Goal: Information Seeking & Learning: Understand process/instructions

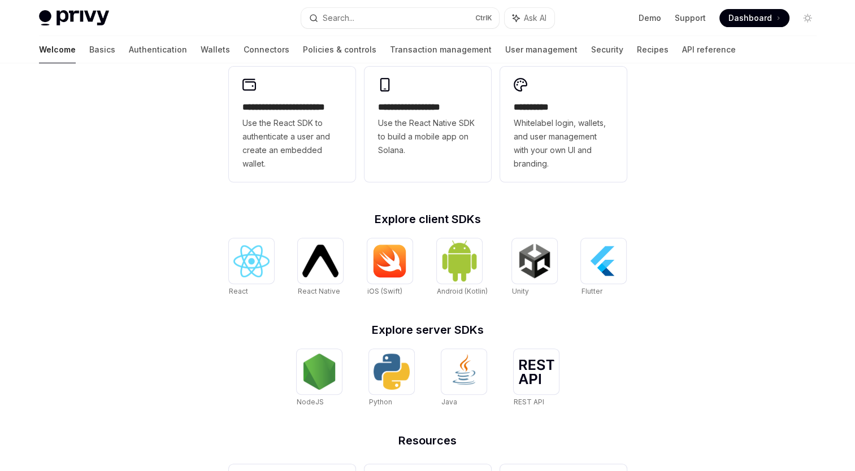
scroll to position [427, 0]
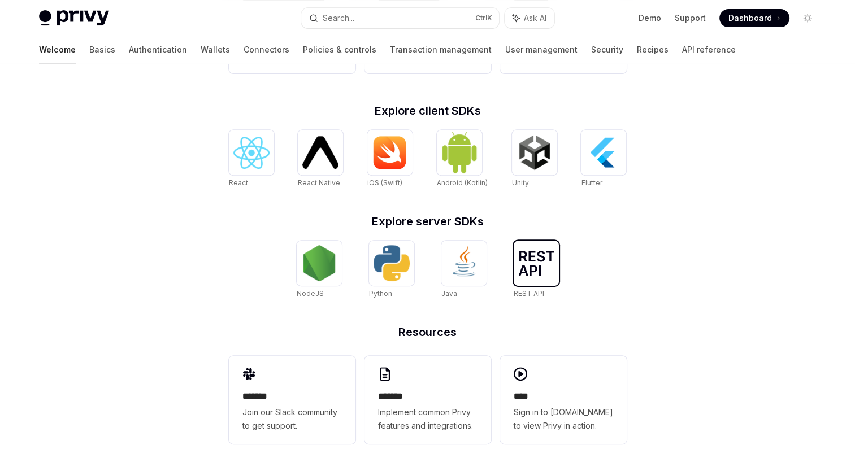
click at [543, 263] on img at bounding box center [536, 263] width 36 height 25
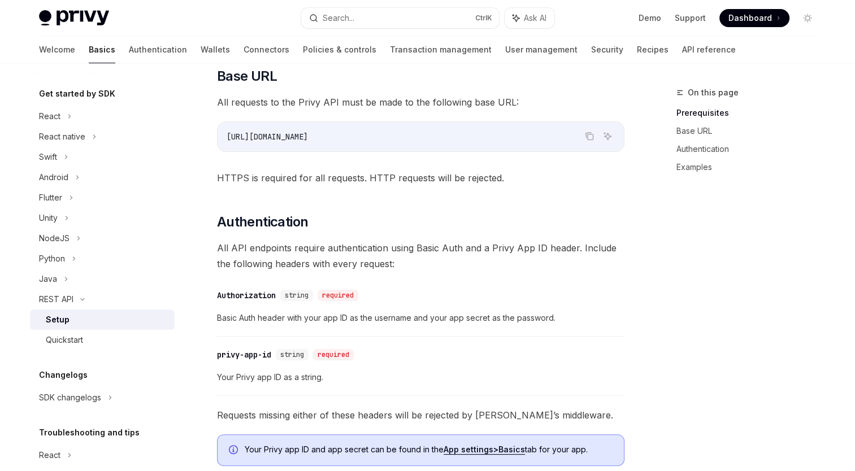
scroll to position [38, 0]
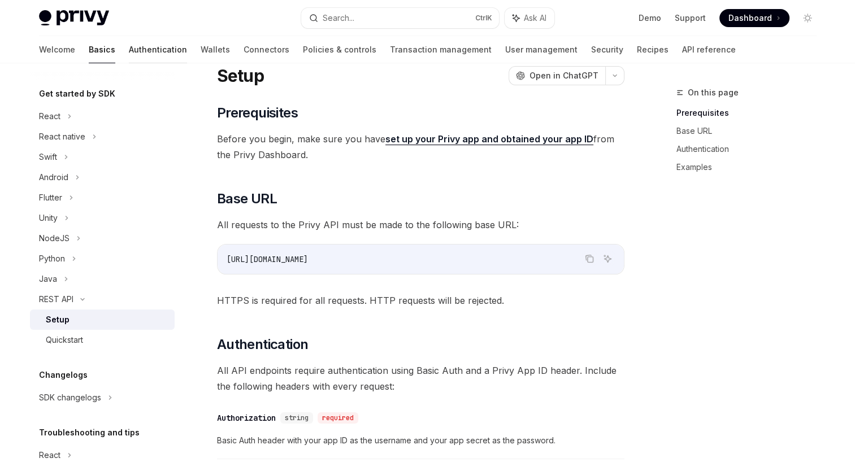
click at [129, 55] on link "Authentication" at bounding box center [158, 49] width 58 height 27
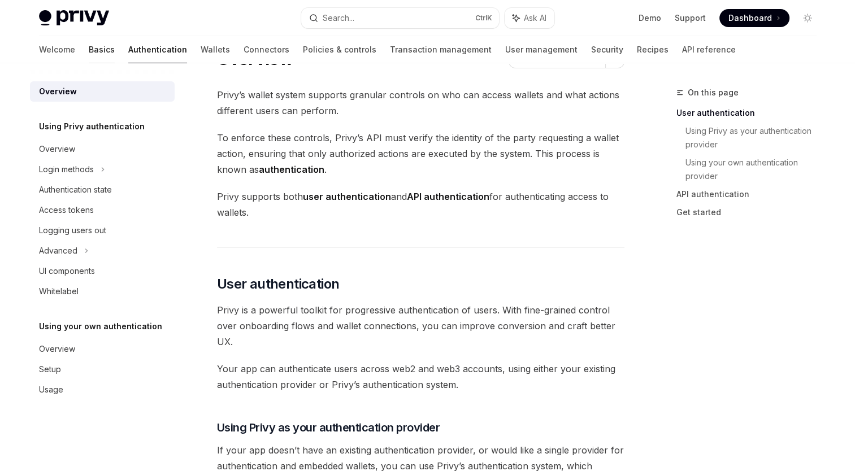
click at [89, 48] on link "Basics" at bounding box center [102, 49] width 26 height 27
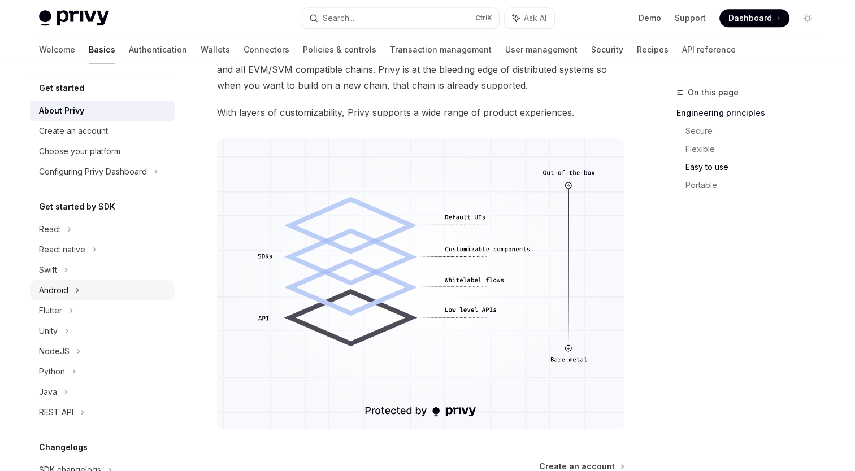
scroll to position [491, 0]
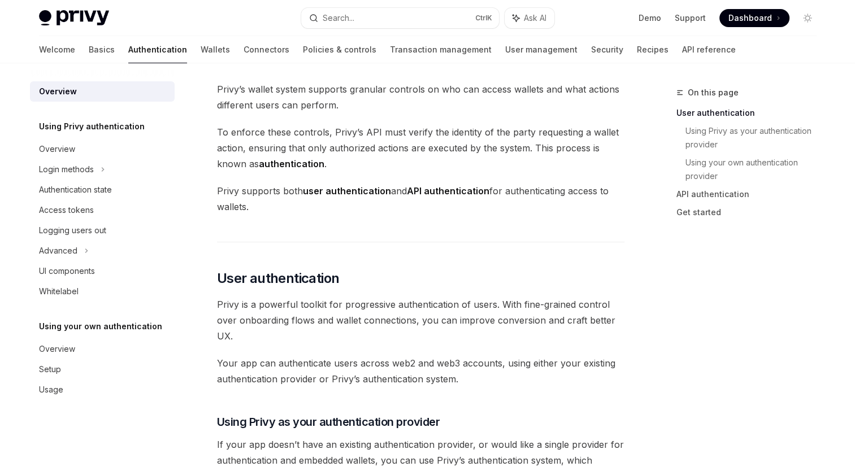
scroll to position [38, 0]
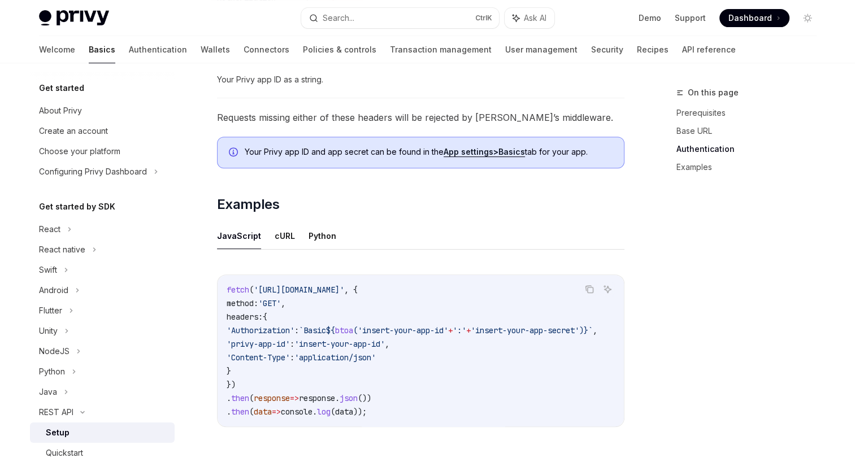
click at [326, 327] on span "`Basic" at bounding box center [312, 331] width 27 height 10
click at [326, 328] on span "`Basic" at bounding box center [312, 331] width 27 height 10
click at [280, 242] on button "cURL" at bounding box center [285, 236] width 20 height 27
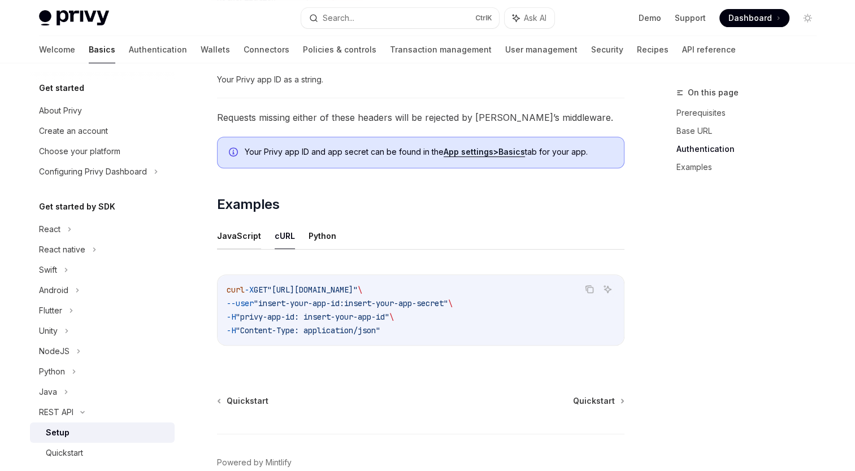
click at [246, 242] on button "JavaScript" at bounding box center [239, 236] width 44 height 27
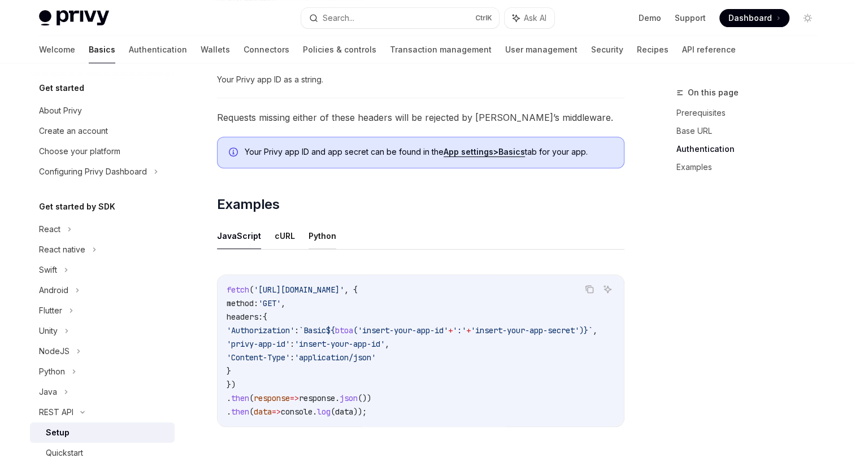
click at [316, 239] on button "Python" at bounding box center [323, 236] width 28 height 27
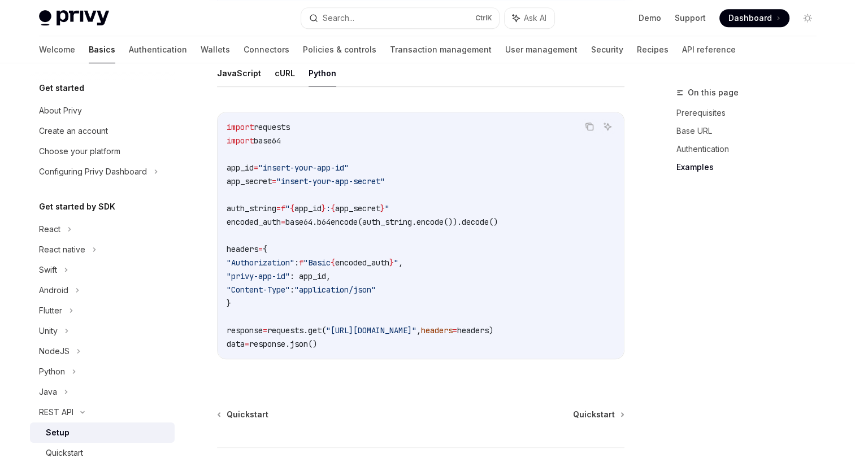
scroll to position [572, 0]
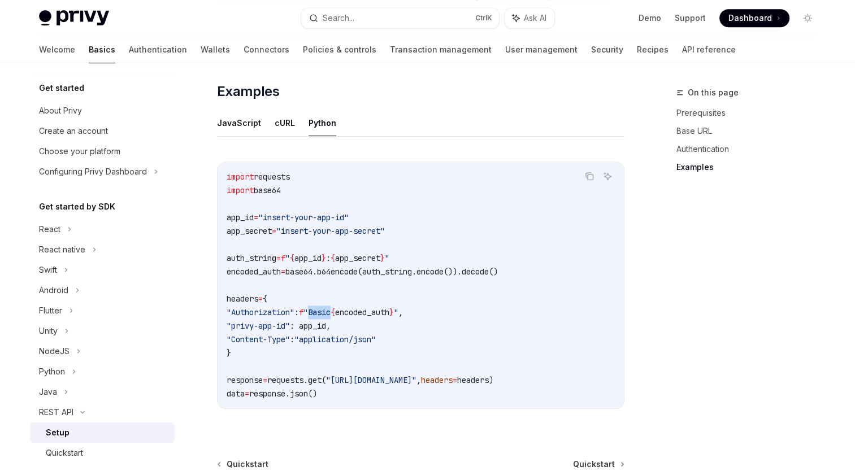
drag, startPoint x: 336, startPoint y: 309, endPoint x: 360, endPoint y: 310, distance: 24.4
click at [331, 310] on span ""Basic" at bounding box center [316, 312] width 27 height 10
drag, startPoint x: 251, startPoint y: 322, endPoint x: 306, endPoint y: 319, distance: 54.9
click at [290, 321] on span ""privy-app-id"" at bounding box center [258, 326] width 63 height 10
drag, startPoint x: 306, startPoint y: 319, endPoint x: 251, endPoint y: 324, distance: 55.1
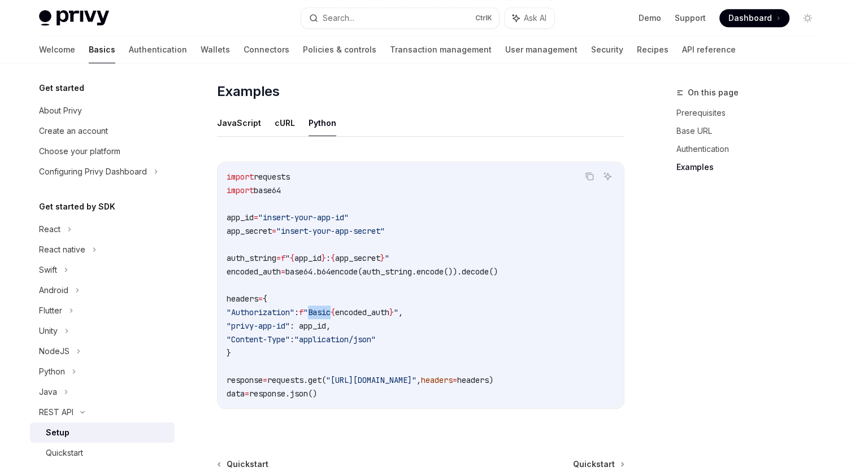
click at [251, 324] on span ""privy-app-id"" at bounding box center [258, 326] width 63 height 10
click at [250, 324] on span ""privy-app-id"" at bounding box center [258, 326] width 63 height 10
click at [247, 125] on button "JavaScript" at bounding box center [239, 123] width 44 height 27
type textarea "*"
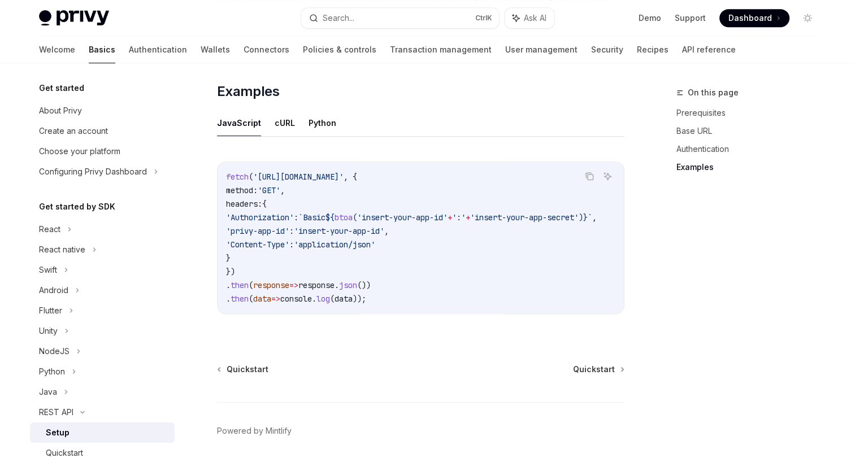
scroll to position [0, 33]
click at [380, 18] on button "Search... Ctrl K" at bounding box center [400, 18] width 198 height 20
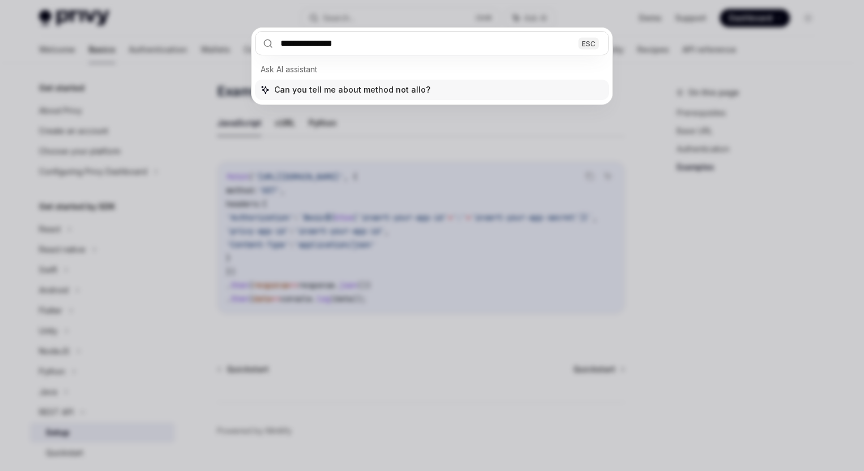
type input "**********"
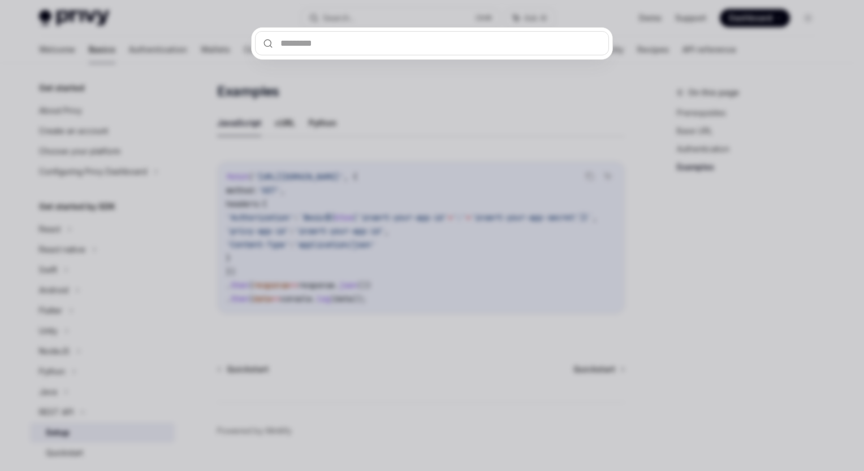
click at [462, 136] on div at bounding box center [432, 235] width 864 height 471
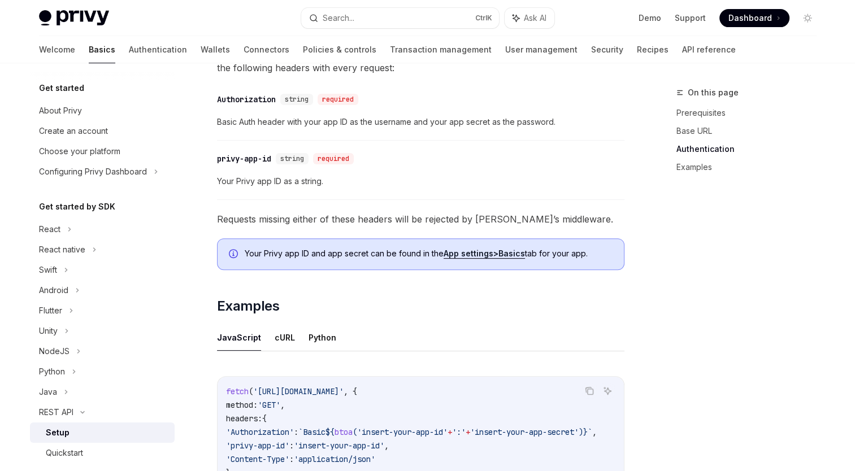
scroll to position [233, 0]
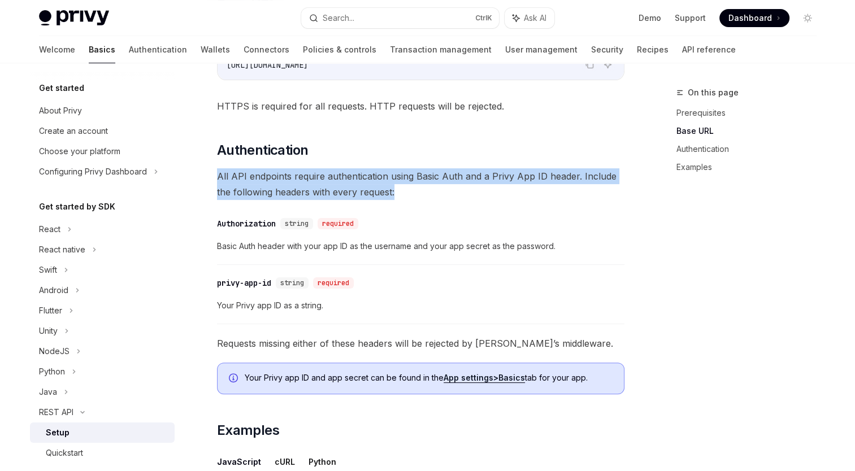
drag, startPoint x: 208, startPoint y: 171, endPoint x: 428, endPoint y: 189, distance: 220.6
click at [428, 189] on div "REST API Setup OpenAI Open in ChatGPT OpenAI Open in ChatGPT ​ Prerequisites Be…" at bounding box center [315, 346] width 624 height 986
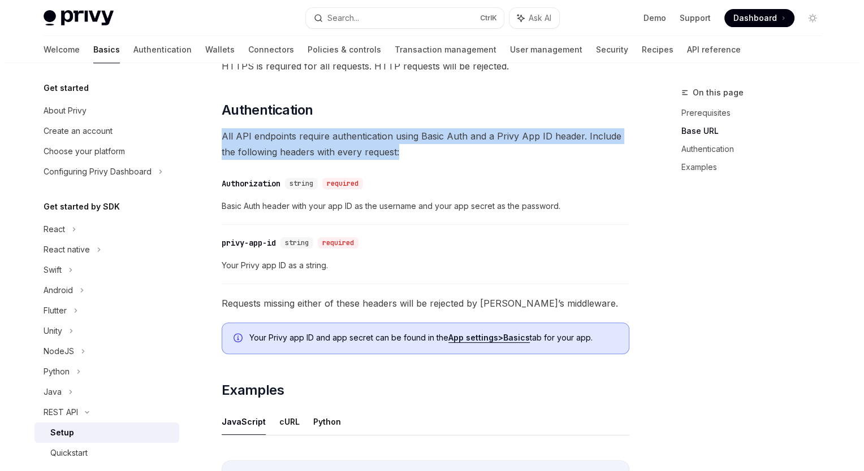
scroll to position [321, 0]
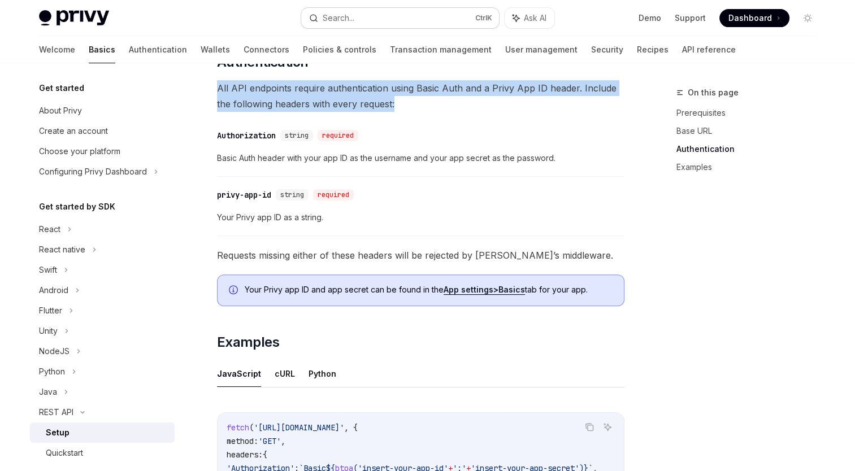
click at [374, 24] on button "Search... Ctrl K" at bounding box center [400, 18] width 198 height 20
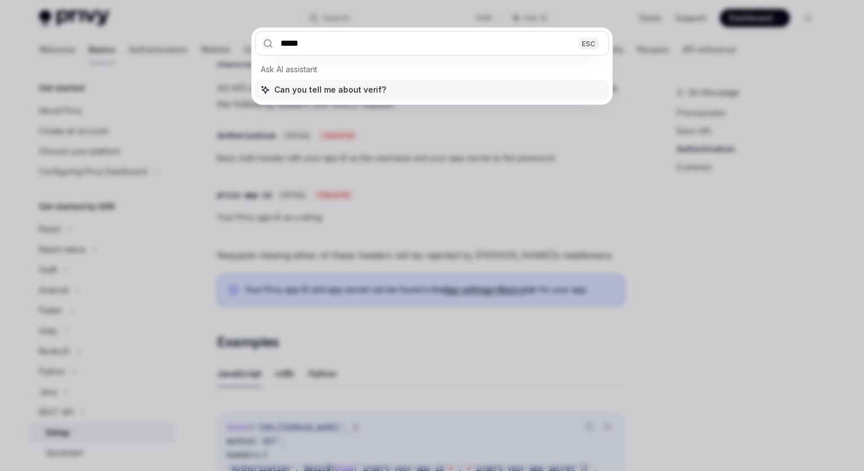
type input "******"
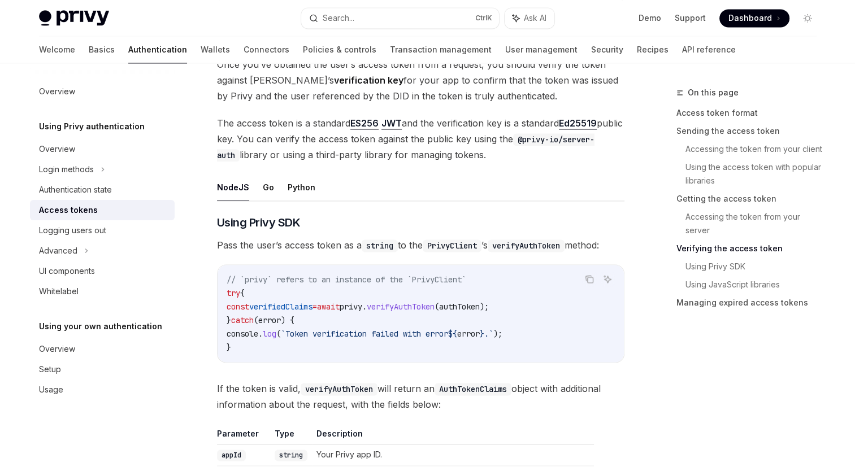
scroll to position [1771, 0]
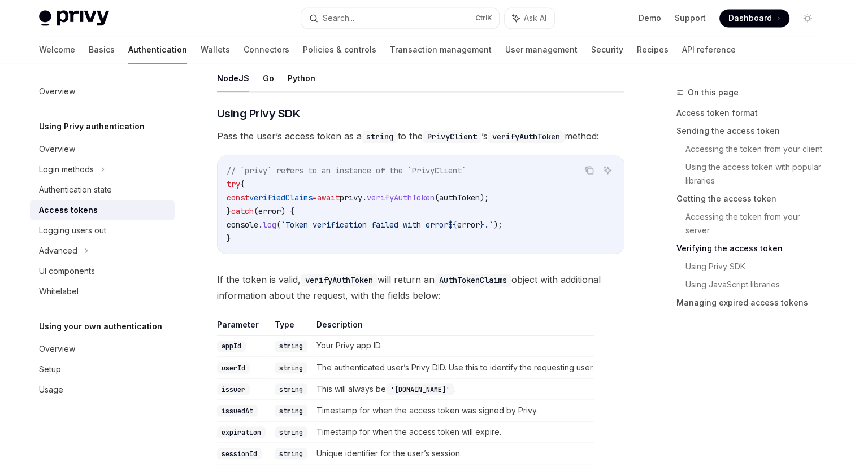
click at [435, 193] on span "verifyAuthToken" at bounding box center [401, 198] width 68 height 10
drag, startPoint x: 456, startPoint y: 193, endPoint x: 432, endPoint y: 197, distance: 23.4
click at [432, 197] on span "verifyAuthToken" at bounding box center [401, 198] width 68 height 10
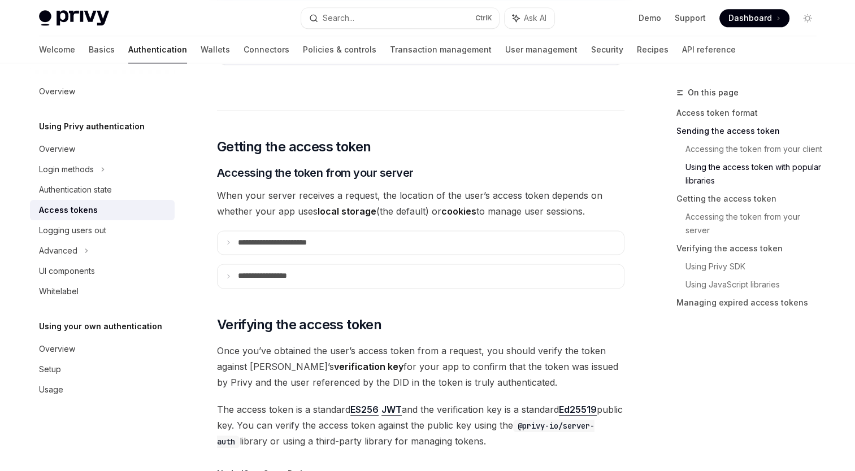
scroll to position [1658, 0]
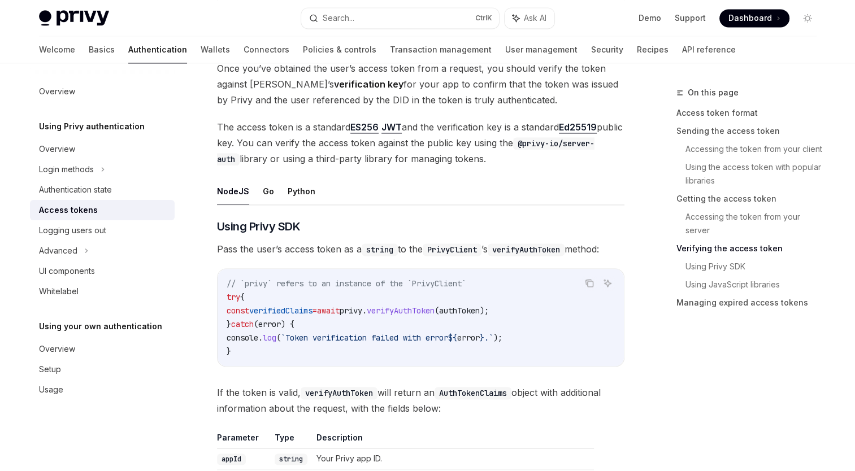
click at [301, 170] on div "**********" at bounding box center [420, 51] width 407 height 3133
click at [300, 191] on button "Python" at bounding box center [302, 191] width 28 height 27
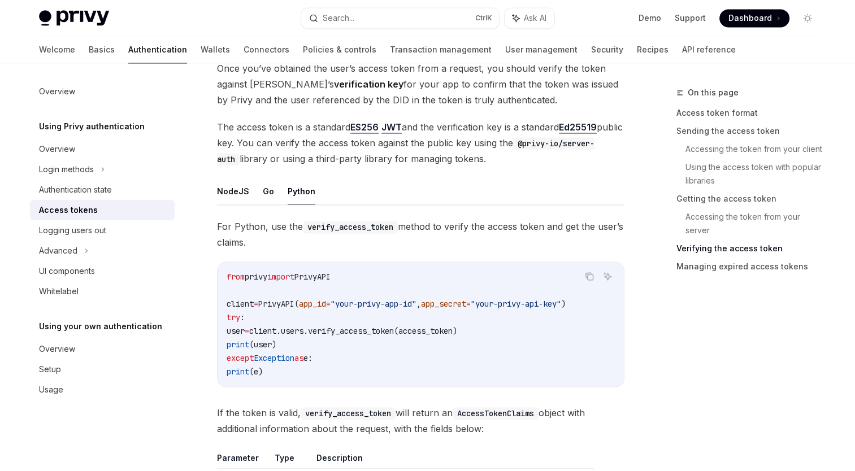
click at [277, 189] on ul "NodeJS Go Python" at bounding box center [420, 191] width 407 height 27
click at [269, 185] on button "Go" at bounding box center [268, 191] width 11 height 27
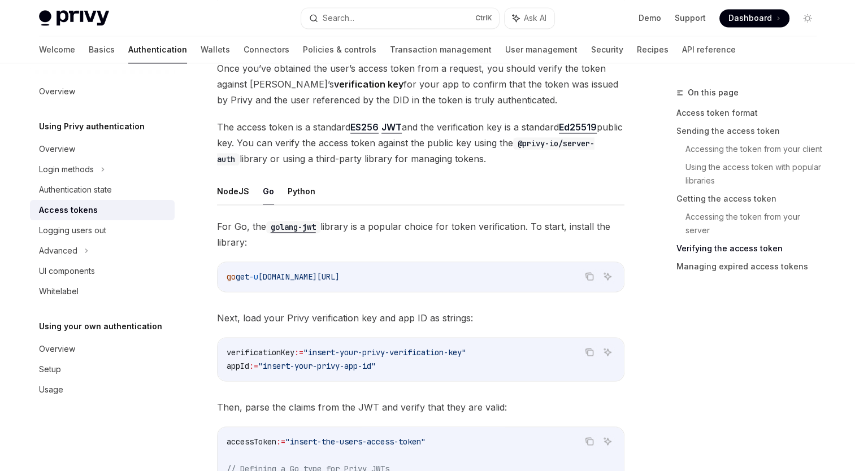
click at [240, 189] on button "NodeJS" at bounding box center [233, 191] width 32 height 27
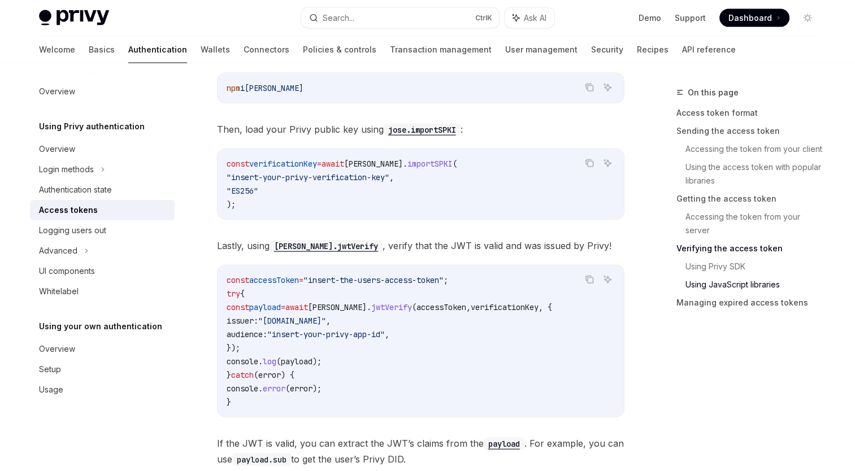
scroll to position [2449, 0]
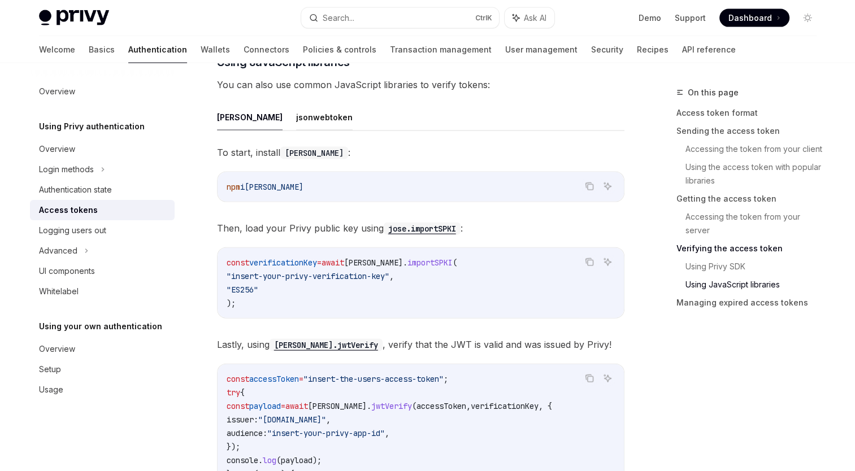
click at [296, 123] on button "jsonwebtoken" at bounding box center [324, 117] width 57 height 27
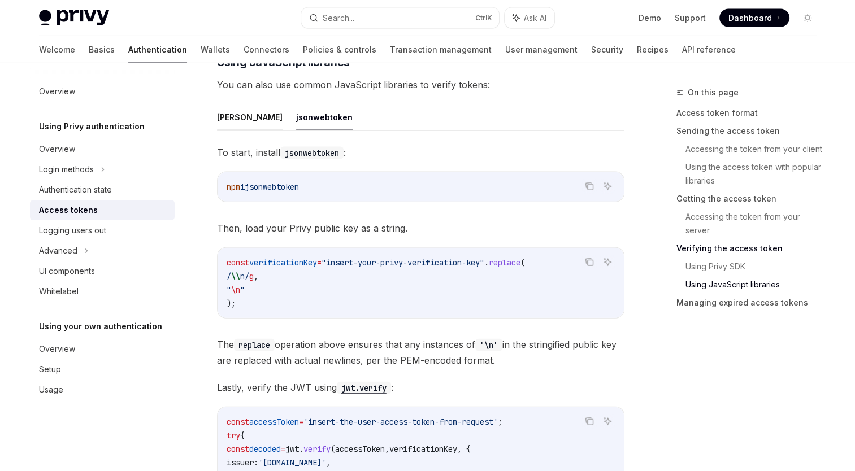
click at [219, 120] on button "jose" at bounding box center [250, 117] width 66 height 27
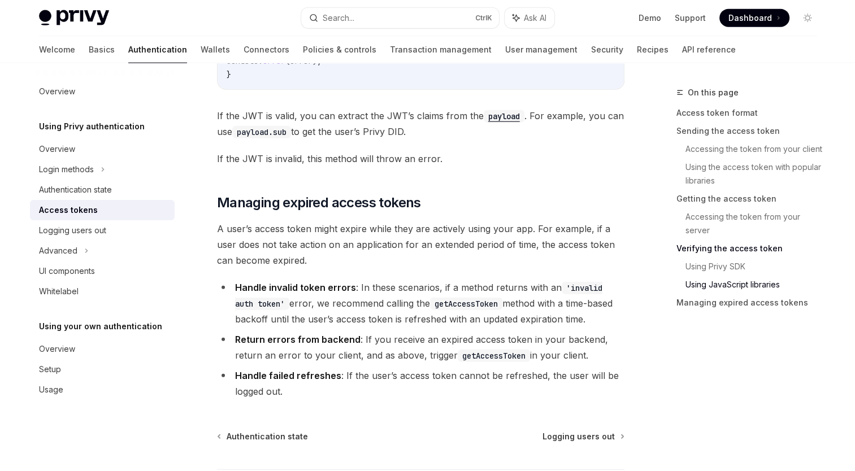
scroll to position [2966, 0]
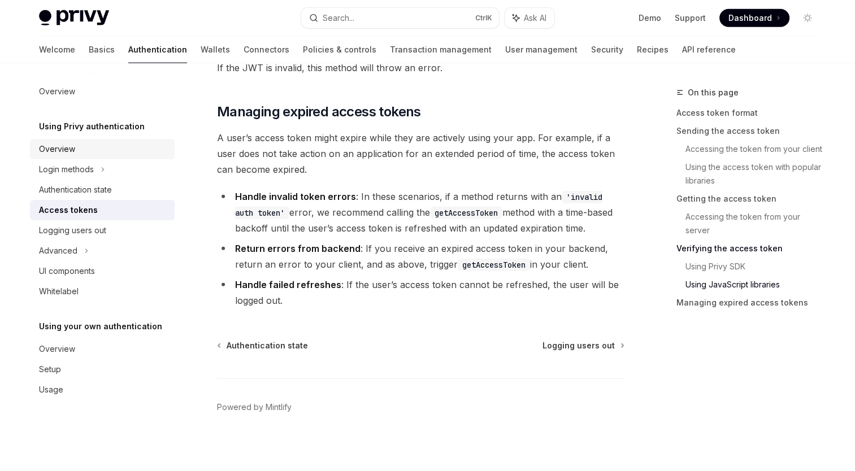
click at [94, 150] on div "Overview" at bounding box center [103, 149] width 129 height 14
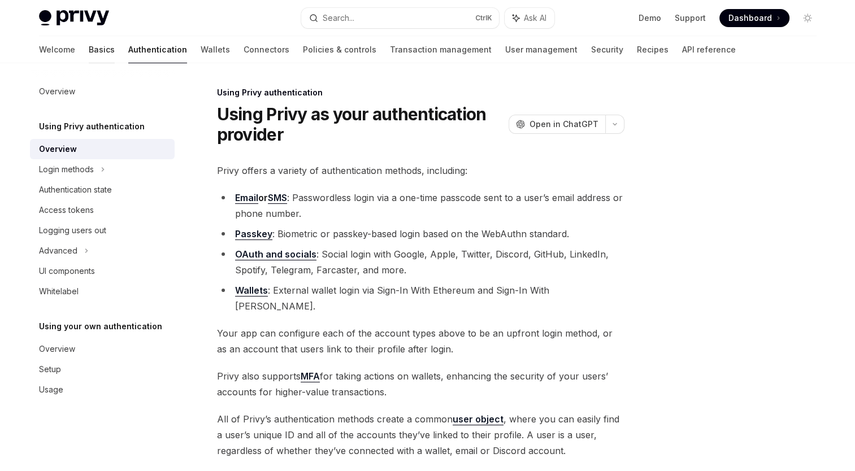
click at [89, 41] on link "Basics" at bounding box center [102, 49] width 26 height 27
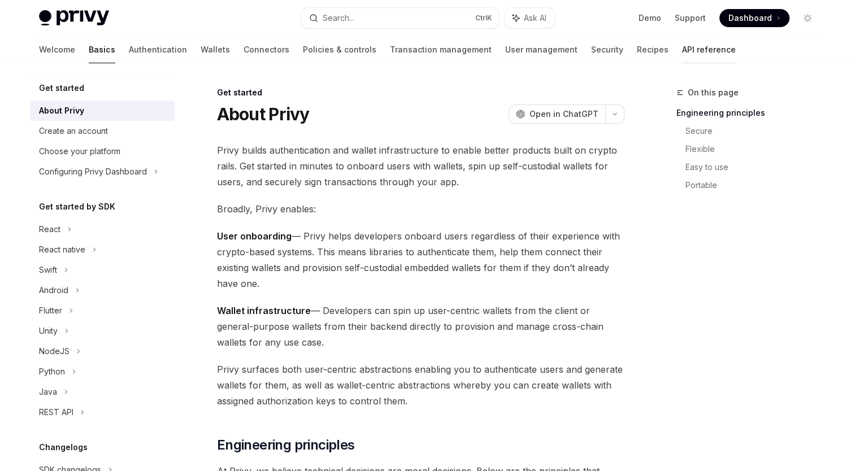
click at [682, 53] on link "API reference" at bounding box center [709, 49] width 54 height 27
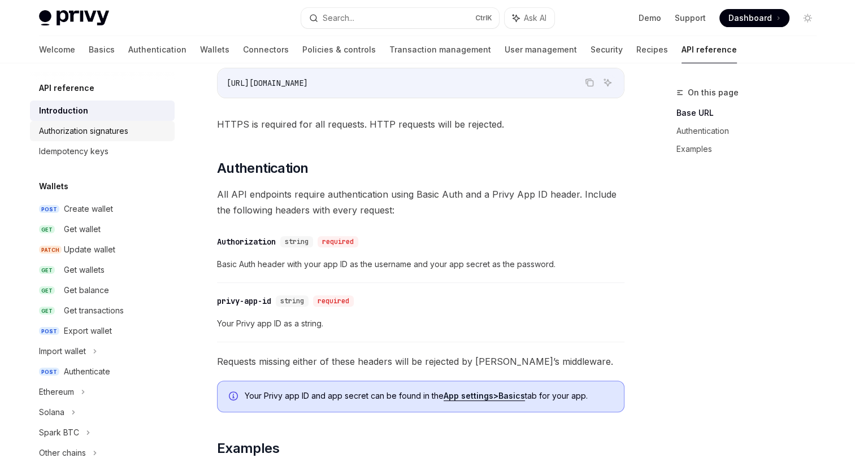
click at [105, 134] on div "Authorization signatures" at bounding box center [83, 131] width 89 height 14
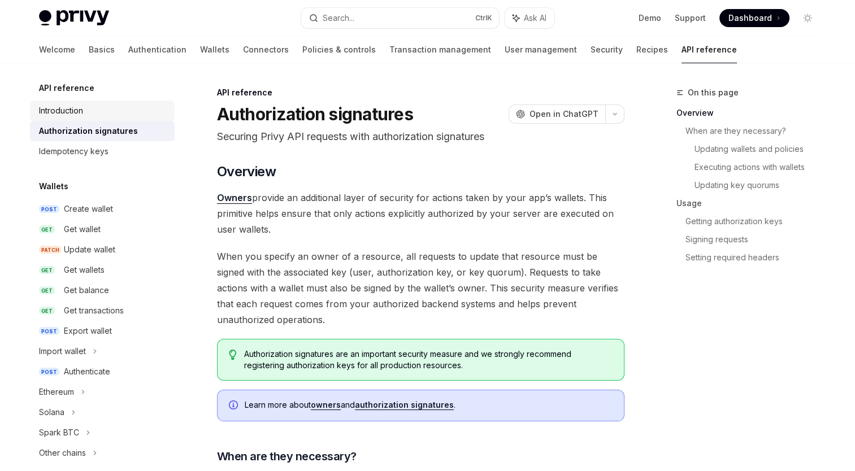
click at [97, 112] on div "Introduction" at bounding box center [103, 111] width 129 height 14
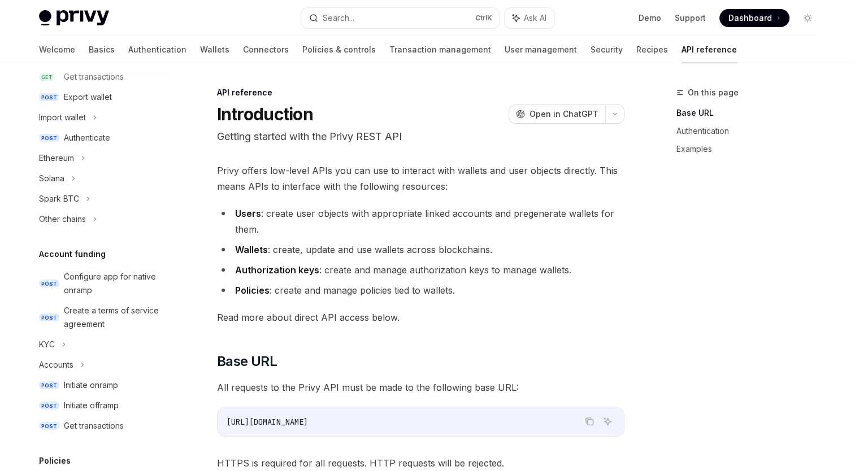
scroll to position [283, 0]
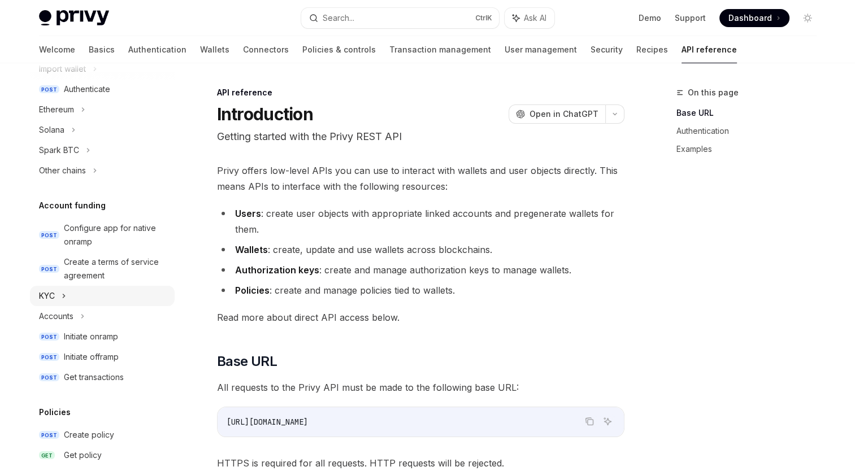
click at [127, 302] on div "KYC" at bounding box center [102, 296] width 145 height 20
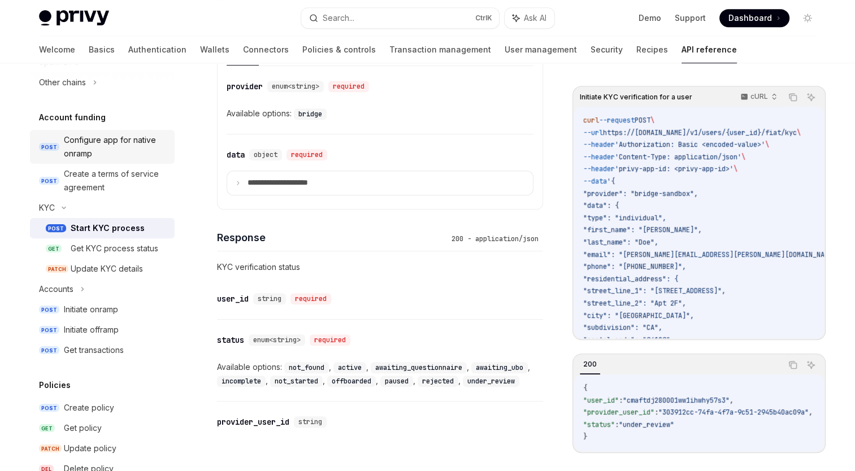
scroll to position [452, 0]
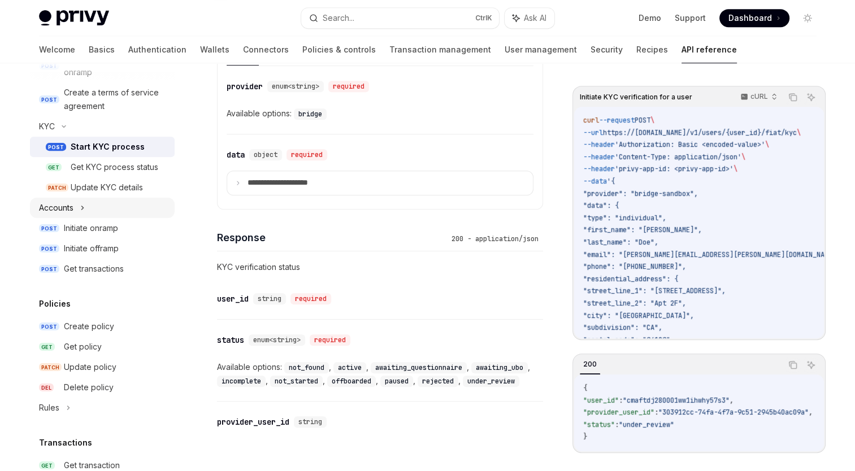
click at [92, 206] on div "Accounts" at bounding box center [102, 208] width 145 height 20
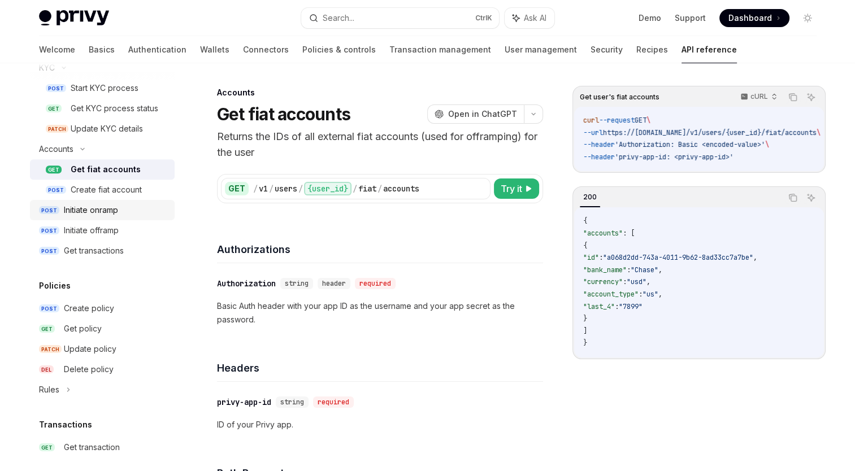
scroll to position [565, 0]
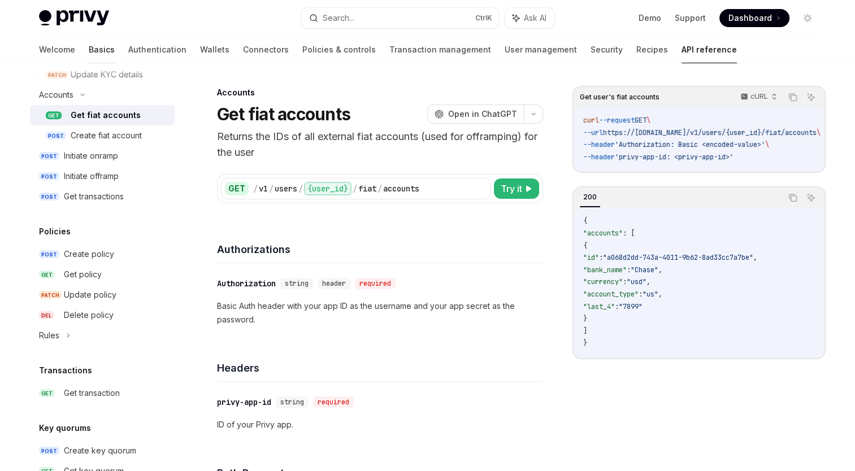
click at [89, 51] on link "Basics" at bounding box center [102, 49] width 26 height 27
type textarea "*"
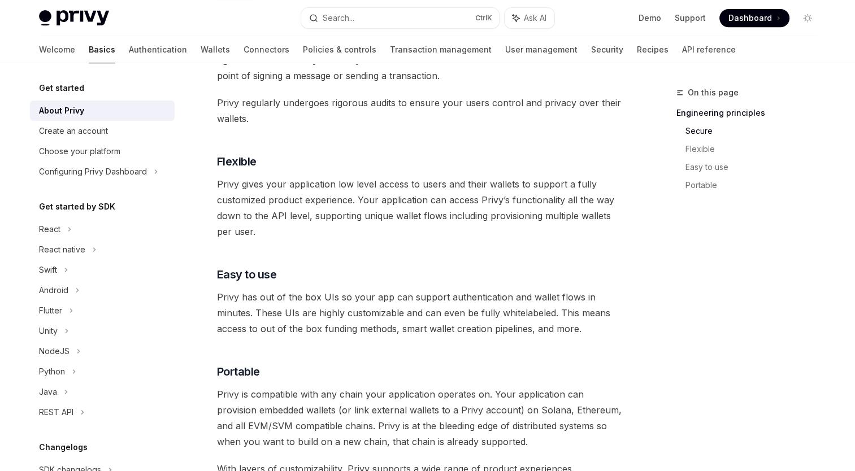
scroll to position [622, 0]
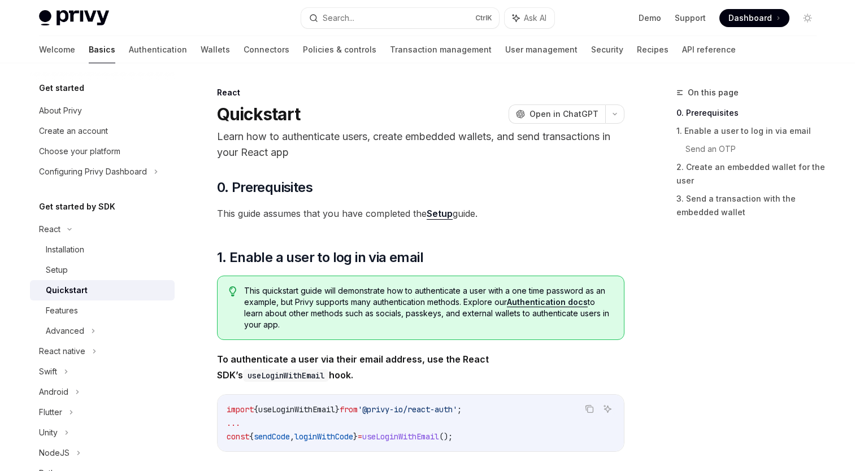
scroll to position [113, 0]
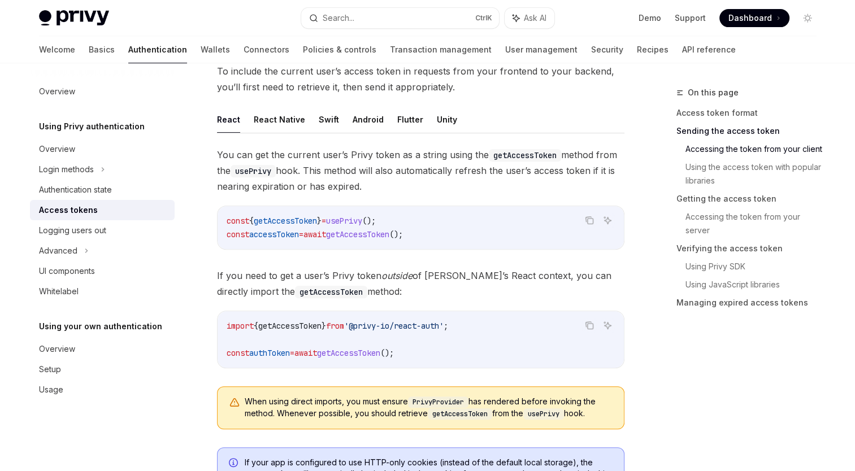
scroll to position [486, 0]
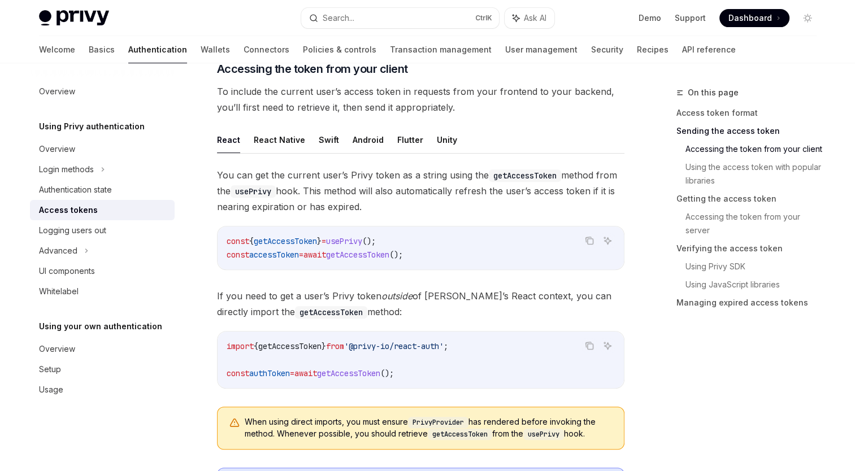
click at [307, 239] on span "getAccessToken" at bounding box center [285, 241] width 63 height 10
click at [513, 227] on div "const { getAccessToken } = usePrivy (); const accessToken = await getAccessToke…" at bounding box center [421, 248] width 406 height 43
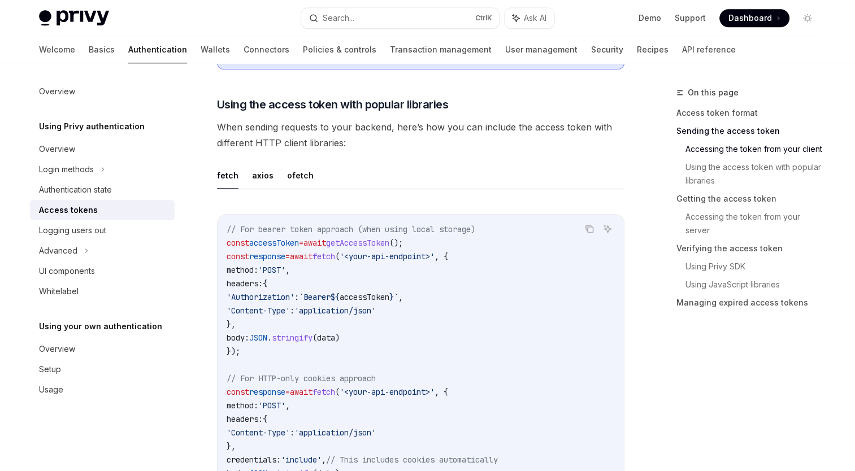
scroll to position [938, 0]
click at [335, 254] on span "fetch" at bounding box center [324, 256] width 23 height 10
drag, startPoint x: 340, startPoint y: 254, endPoint x: 373, endPoint y: 248, distance: 33.8
click at [373, 251] on span "'<your-api-endpoint>'" at bounding box center [387, 256] width 95 height 10
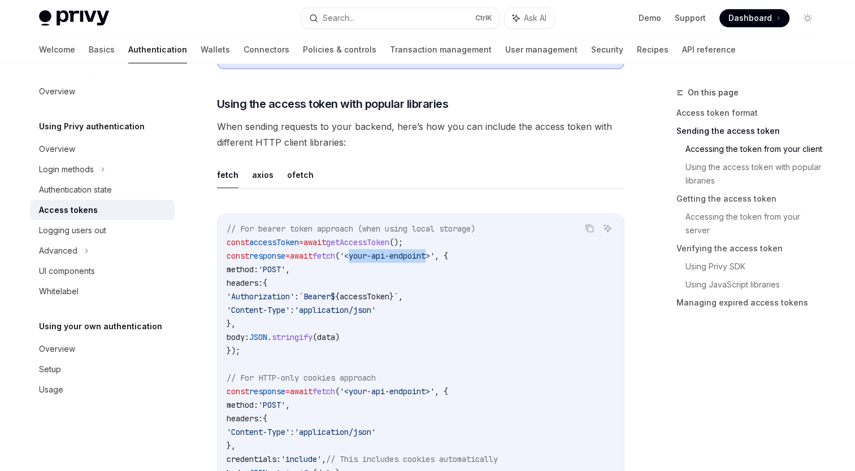
drag, startPoint x: 373, startPoint y: 250, endPoint x: 456, endPoint y: 250, distance: 82.5
click at [435, 251] on span "'<your-api-endpoint>'" at bounding box center [387, 256] width 95 height 10
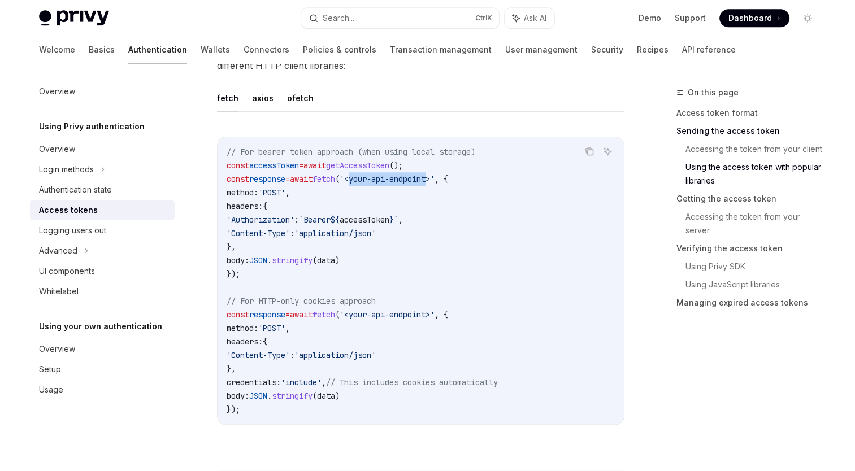
scroll to position [995, 0]
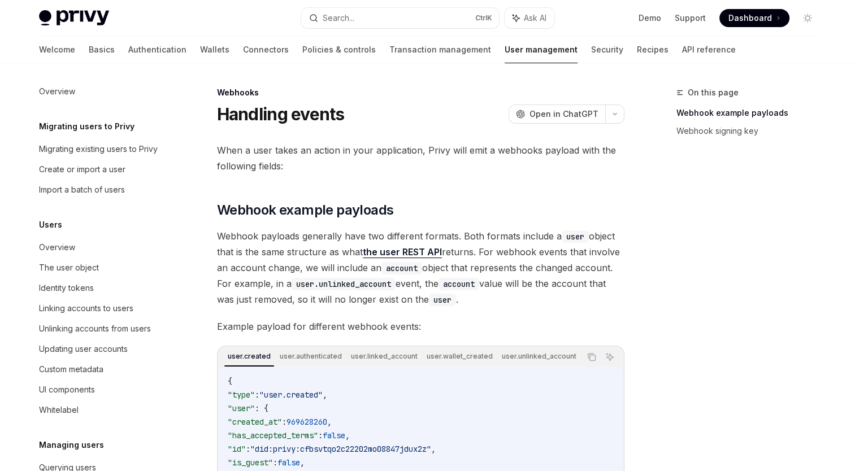
scroll to position [168, 0]
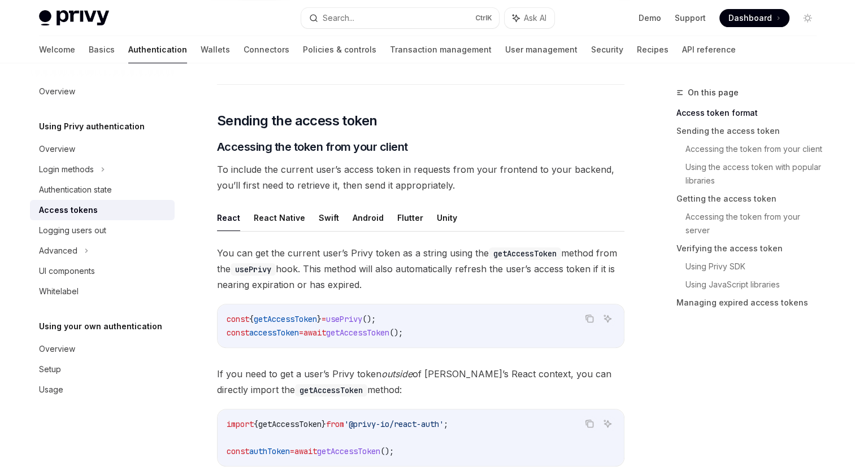
scroll to position [452, 0]
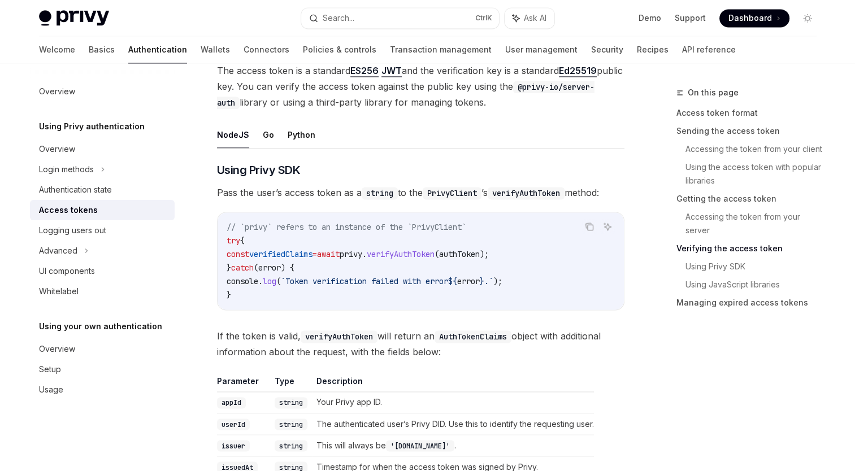
scroll to position [1771, 0]
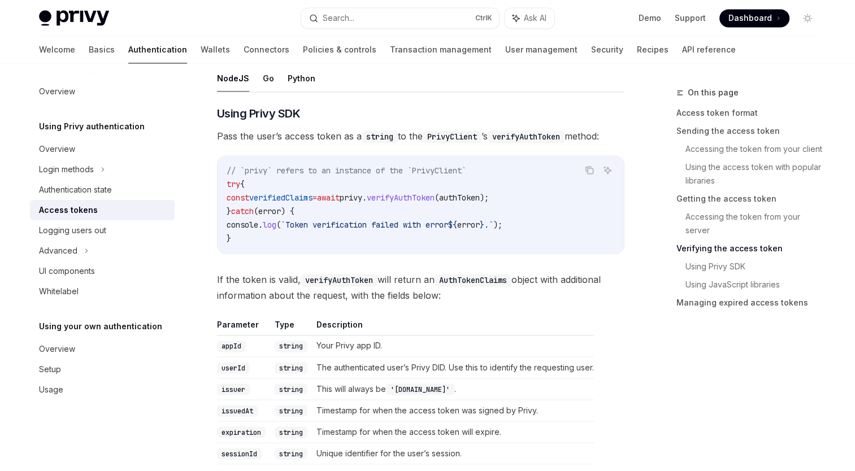
click at [427, 193] on span "verifyAuthToken" at bounding box center [401, 198] width 68 height 10
drag, startPoint x: 427, startPoint y: 191, endPoint x: 411, endPoint y: 190, distance: 15.3
click at [411, 193] on span "verifyAuthToken" at bounding box center [401, 198] width 68 height 10
drag, startPoint x: 355, startPoint y: 188, endPoint x: 540, endPoint y: 196, distance: 185.5
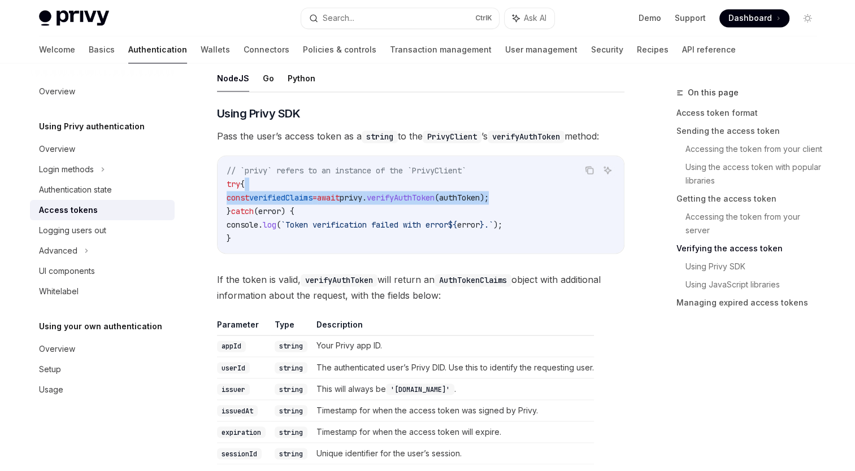
click at [540, 196] on code "// `privy` refers to an instance of the `PrivyClient` try { const verifiedClaim…" at bounding box center [421, 204] width 388 height 81
drag, startPoint x: 540, startPoint y: 196, endPoint x: 533, endPoint y: 194, distance: 6.9
click at [540, 196] on code "// `privy` refers to an instance of the `PrivyClient` try { const verifiedClaim…" at bounding box center [421, 204] width 388 height 81
click at [281, 206] on span "error" at bounding box center [269, 211] width 23 height 10
drag, startPoint x: 234, startPoint y: 193, endPoint x: 550, endPoint y: 200, distance: 316.6
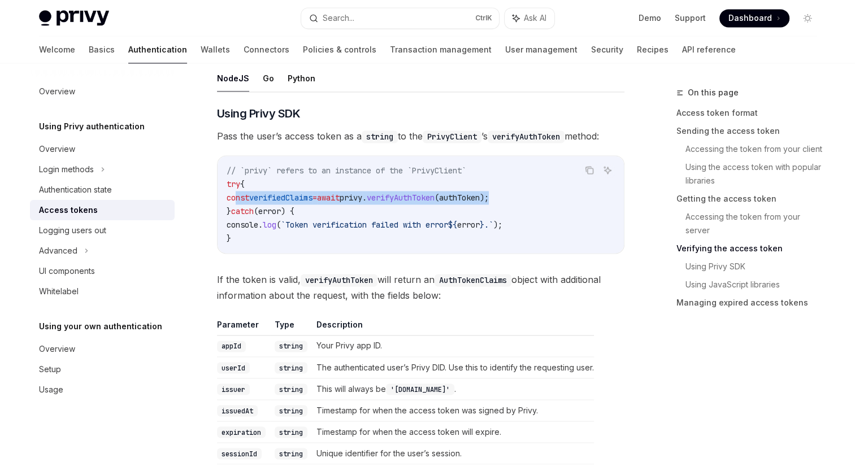
click at [550, 200] on code "// `privy` refers to an instance of the `PrivyClient` try { const verifiedClaim…" at bounding box center [421, 204] width 388 height 81
click at [489, 193] on span ");" at bounding box center [484, 198] width 9 height 10
drag, startPoint x: 535, startPoint y: 194, endPoint x: 237, endPoint y: 190, distance: 298.4
click at [237, 190] on code "// `privy` refers to an instance of the `PrivyClient` try { const verifiedClaim…" at bounding box center [421, 204] width 388 height 81
copy span "const verifiedClaims = await privy . verifyAuthToken ( authToken );"
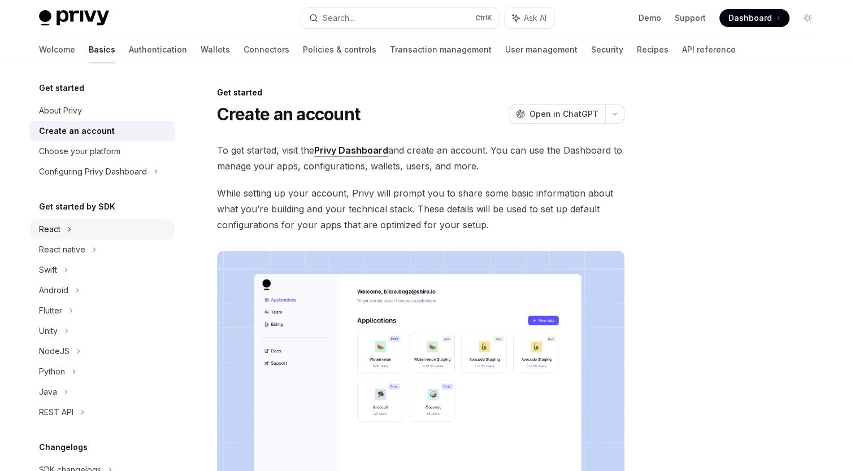
click at [68, 225] on icon at bounding box center [69, 230] width 5 height 14
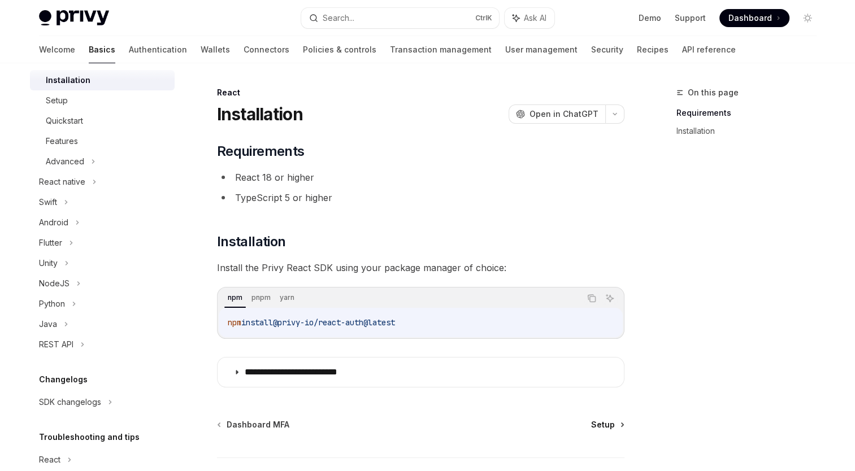
click at [606, 425] on span "Setup" at bounding box center [603, 424] width 24 height 11
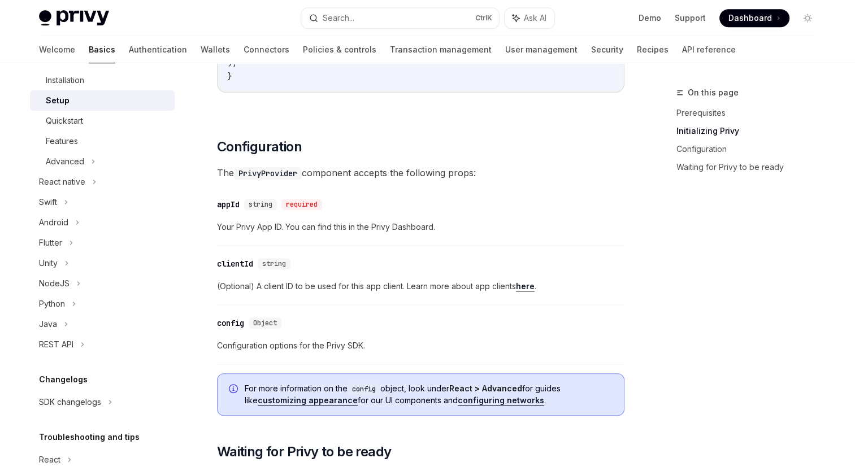
scroll to position [735, 0]
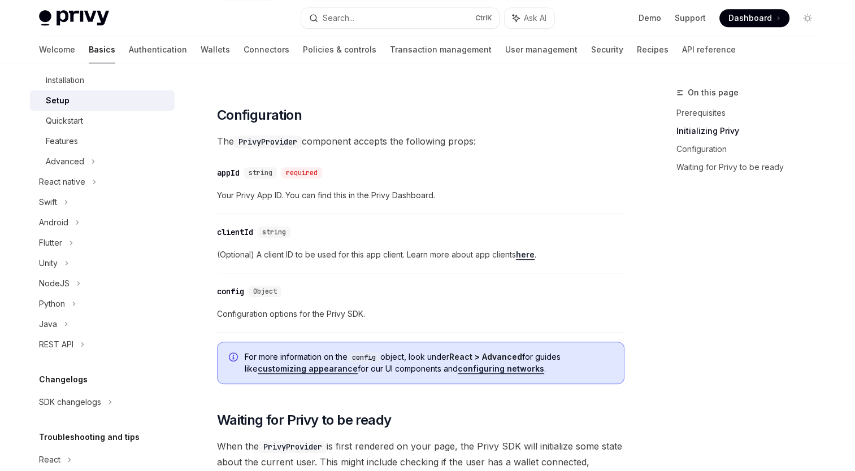
click at [370, 199] on span "Your Privy App ID. You can find this in the Privy Dashboard." at bounding box center [420, 196] width 407 height 14
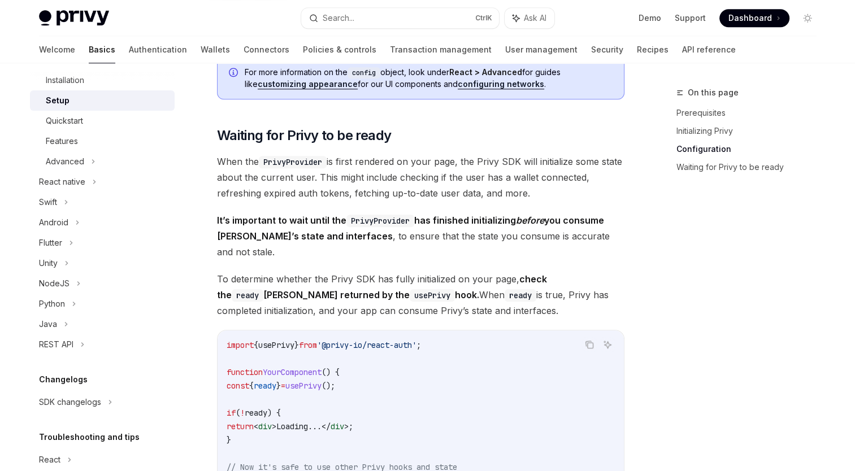
scroll to position [1019, 0]
click at [348, 182] on span "When the PrivyProvider is first rendered on your page, the Privy SDK will initi…" at bounding box center [420, 177] width 407 height 47
click at [437, 186] on span "When the PrivyProvider is first rendered on your page, the Privy SDK will initi…" at bounding box center [420, 177] width 407 height 47
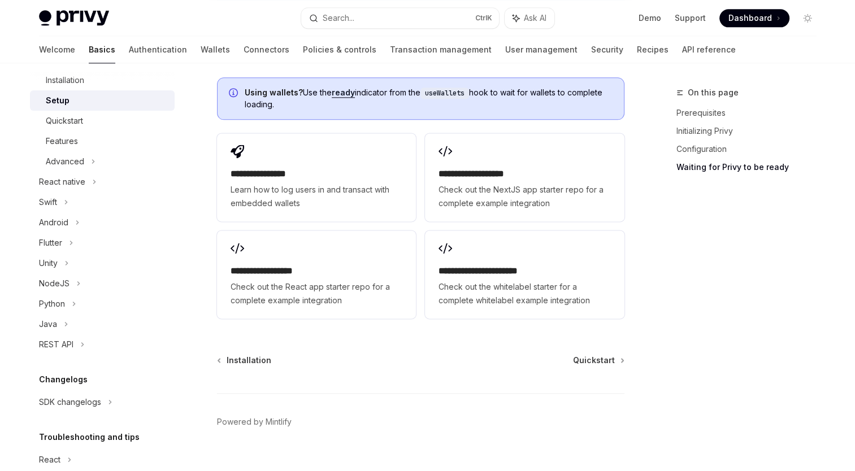
scroll to position [1471, 0]
click at [601, 354] on span "Quickstart" at bounding box center [594, 359] width 42 height 11
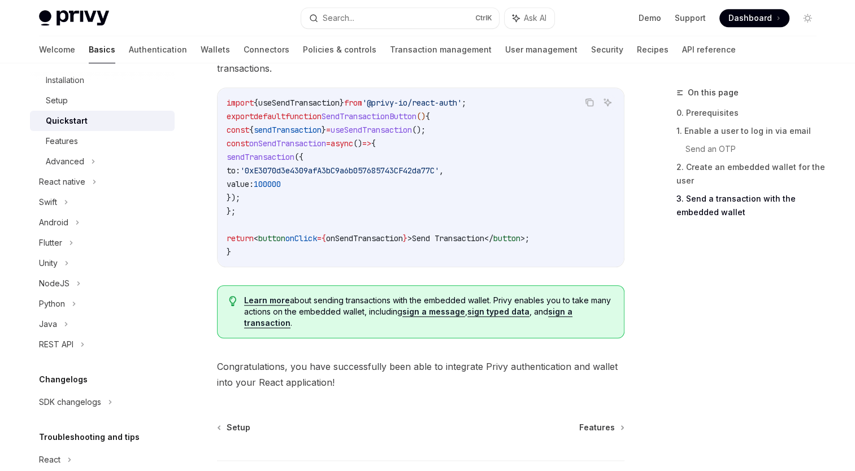
scroll to position [1169, 0]
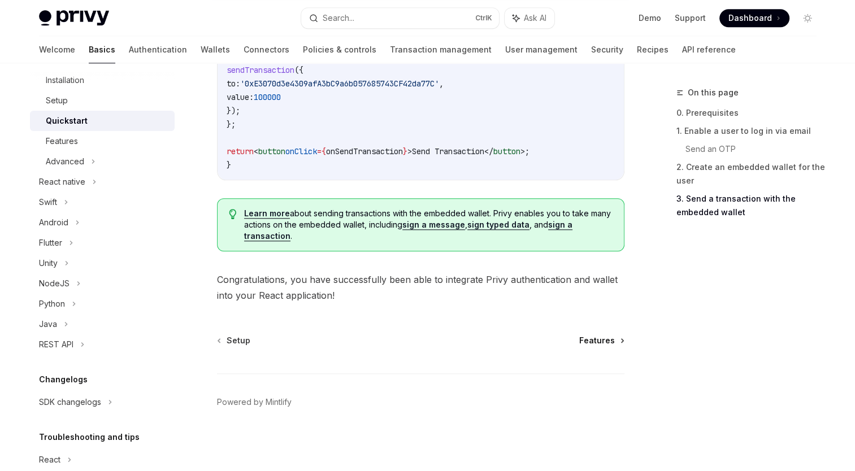
click at [606, 340] on span "Features" at bounding box center [597, 340] width 36 height 11
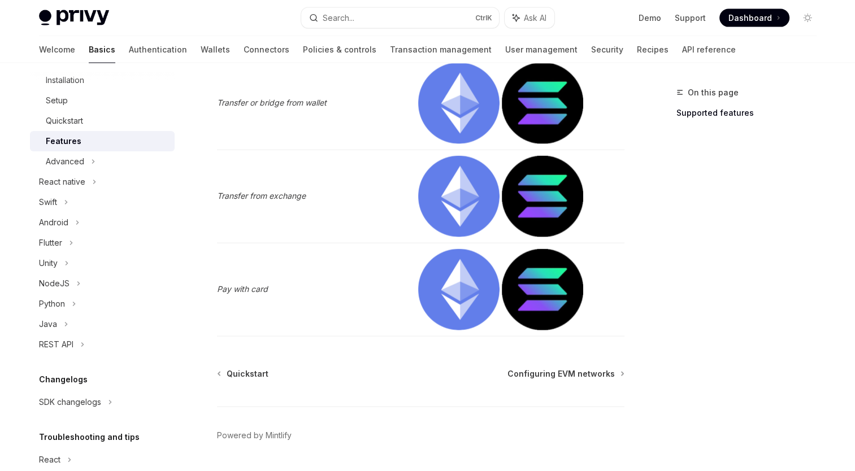
scroll to position [2433, 0]
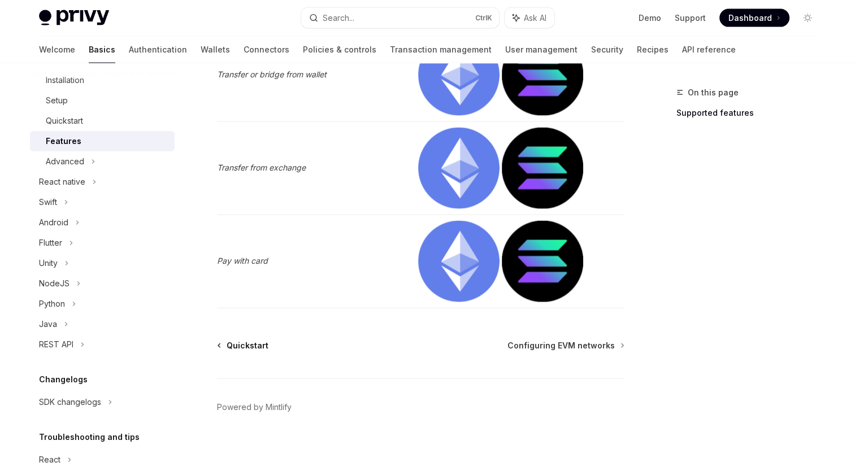
click at [249, 341] on span "Quickstart" at bounding box center [248, 345] width 42 height 11
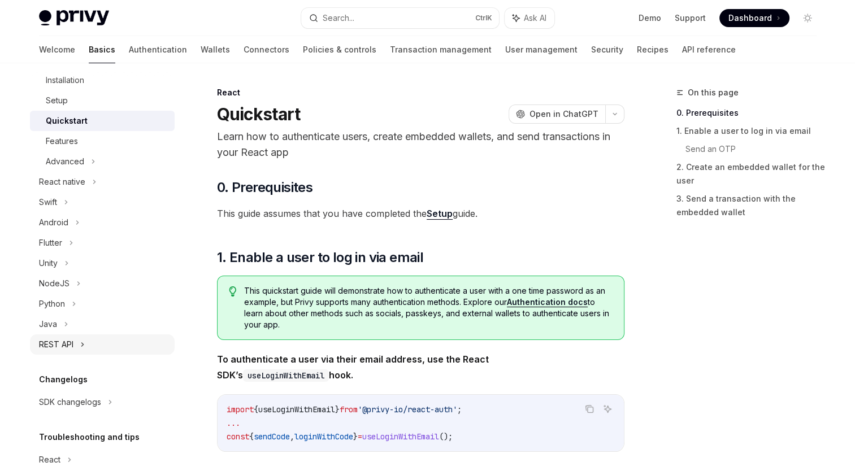
click at [77, 352] on div "REST API" at bounding box center [102, 345] width 145 height 20
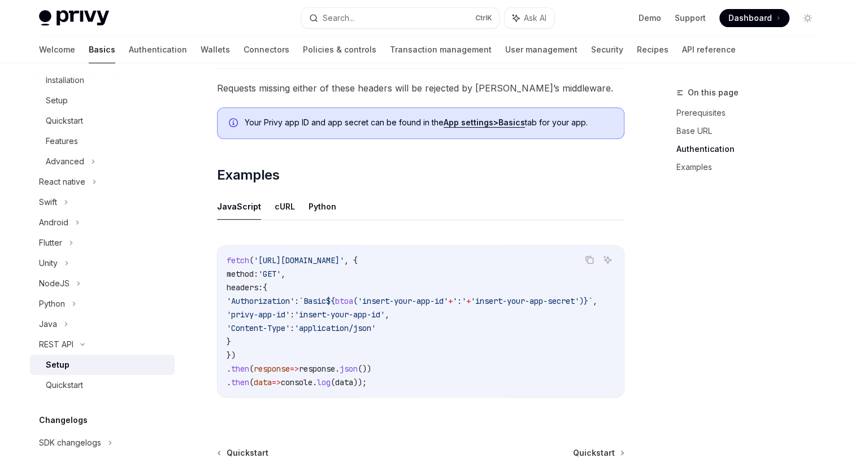
scroll to position [604, 0]
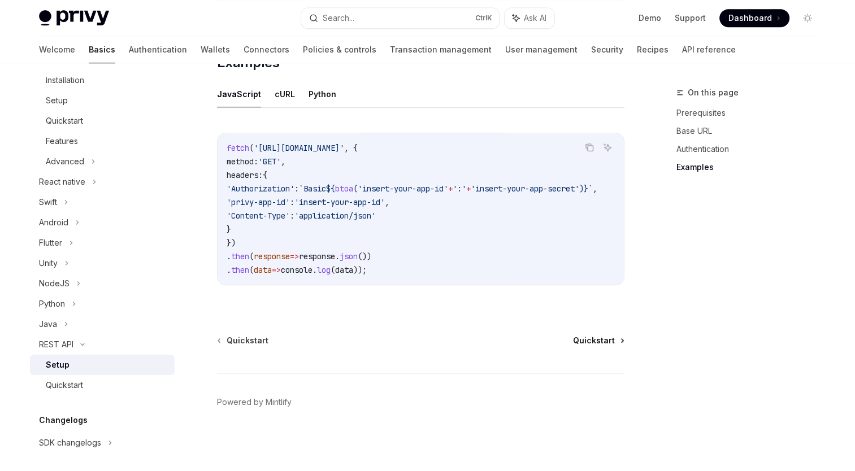
click at [600, 338] on span "Quickstart" at bounding box center [594, 340] width 42 height 11
type textarea "*"
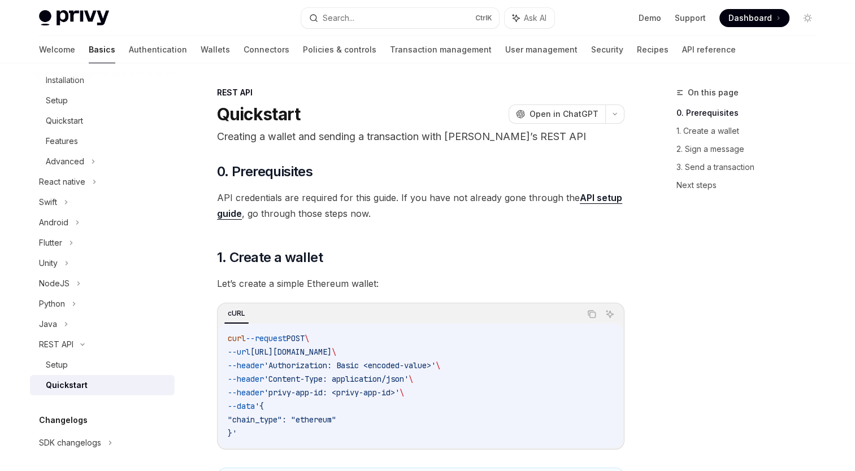
click at [305, 206] on span "API credentials are required for this guide. If you have not already gone throu…" at bounding box center [420, 206] width 407 height 32
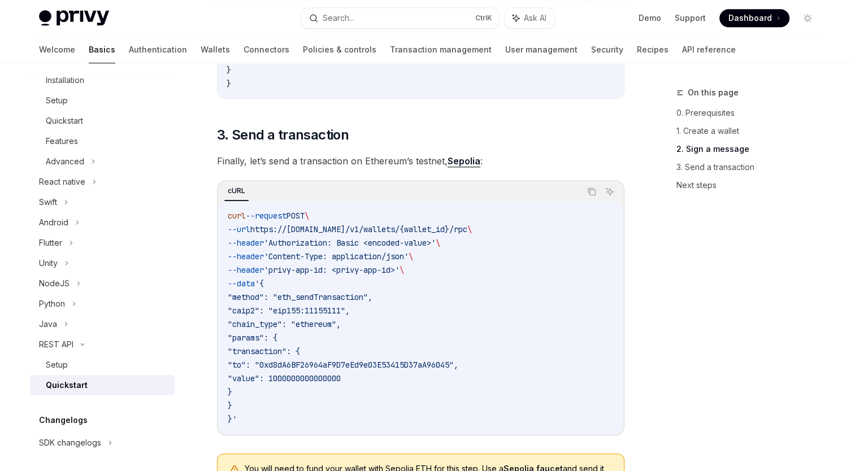
scroll to position [1017, 0]
